Goal: Ask a question: Seek information or help from site administrators or community

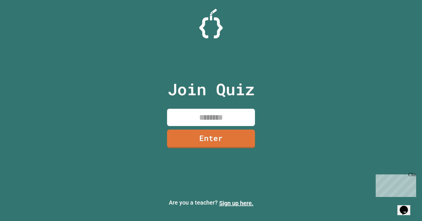
click at [227, 117] on input at bounding box center [211, 117] width 88 height 17
click at [406, 207] on icon "Chat widget" at bounding box center [404, 210] width 8 height 9
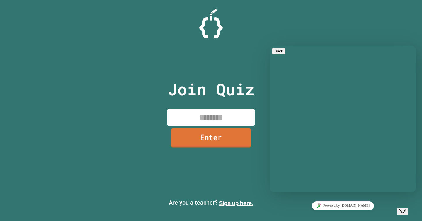
click at [230, 140] on link "Enter" at bounding box center [211, 137] width 81 height 19
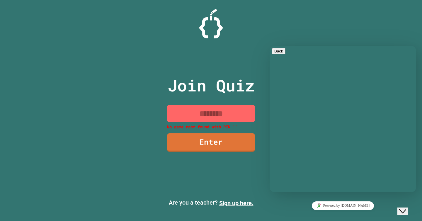
click at [226, 120] on input at bounding box center [211, 113] width 88 height 17
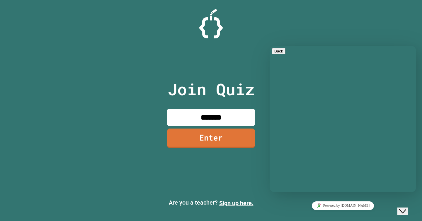
click at [197, 137] on link "Enter" at bounding box center [211, 138] width 88 height 19
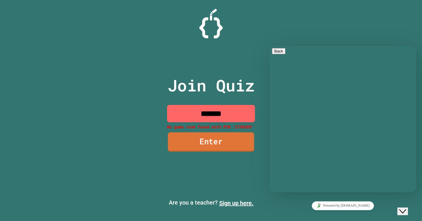
click at [199, 138] on link "Enter" at bounding box center [211, 142] width 86 height 19
click at [244, 111] on input "*******" at bounding box center [211, 113] width 88 height 17
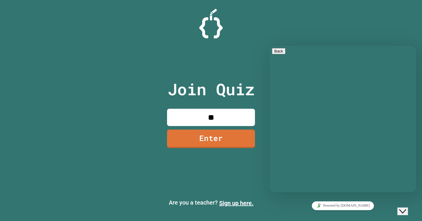
type input "*"
click at [306, 213] on div "Rate this chat Upload File Insert emoji" at bounding box center [343, 222] width 142 height 18
